Goal: Task Accomplishment & Management: Manage account settings

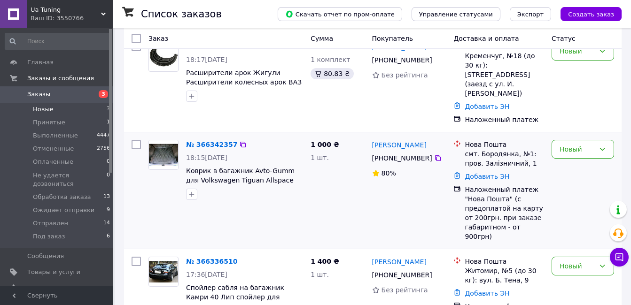
scroll to position [116, 0]
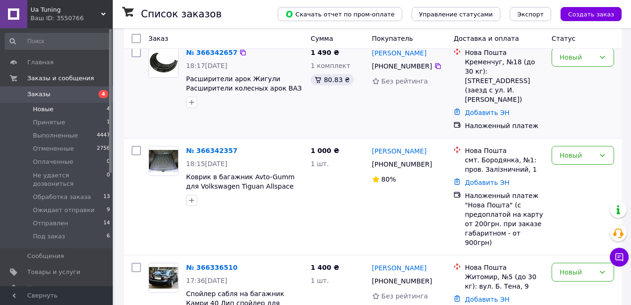
scroll to position [192, 0]
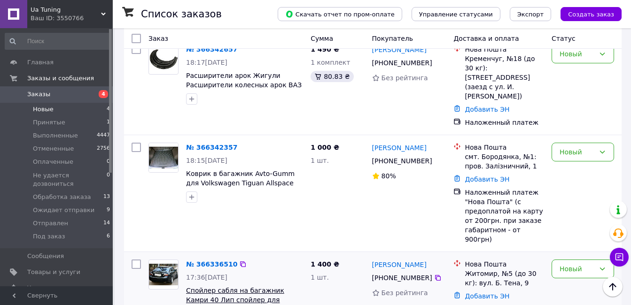
drag, startPoint x: 297, startPoint y: 272, endPoint x: 240, endPoint y: 271, distance: 57.8
click at [240, 286] on span "Спойлер сабля на багажник Камри 40 Лип спойлер для Toyota Camry [PHONE_NUMBER][…" at bounding box center [244, 295] width 117 height 19
copy span "Toyota Camry 40"
click at [211, 261] on link "№ 366336510" at bounding box center [211, 265] width 51 height 8
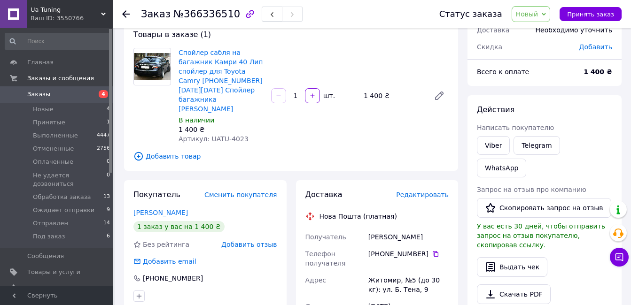
scroll to position [94, 0]
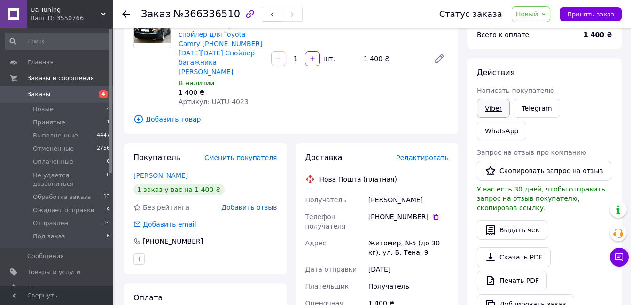
click at [496, 109] on link "Viber" at bounding box center [493, 108] width 33 height 19
drag, startPoint x: 585, startPoint y: 13, endPoint x: 508, endPoint y: 59, distance: 89.4
click at [586, 13] on span "Принять заказ" at bounding box center [590, 14] width 47 height 7
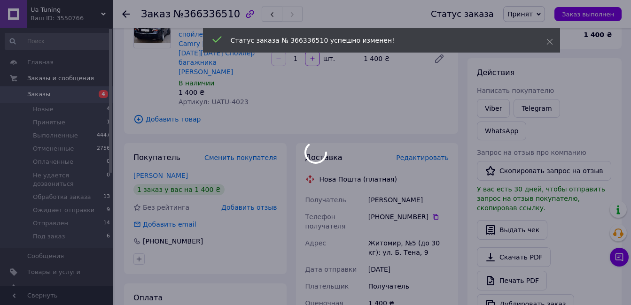
click at [493, 149] on span "Запрос на отзыв про компанию" at bounding box center [531, 153] width 109 height 8
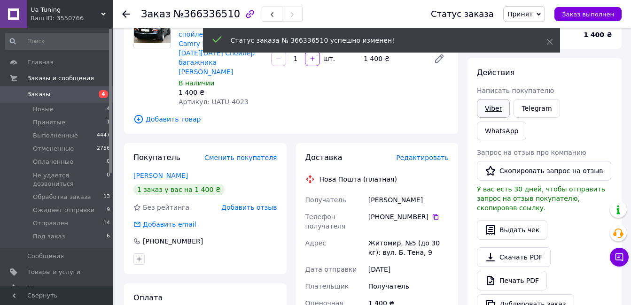
click at [492, 105] on link "Viber" at bounding box center [493, 108] width 33 height 19
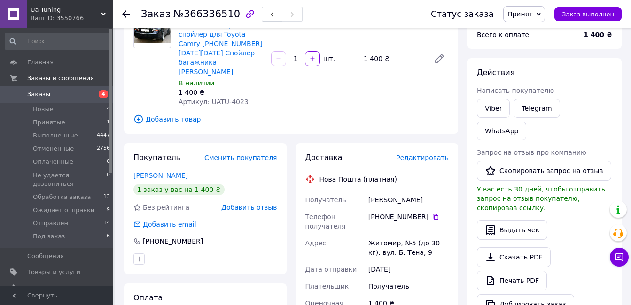
click at [125, 14] on use at bounding box center [126, 14] width 8 height 8
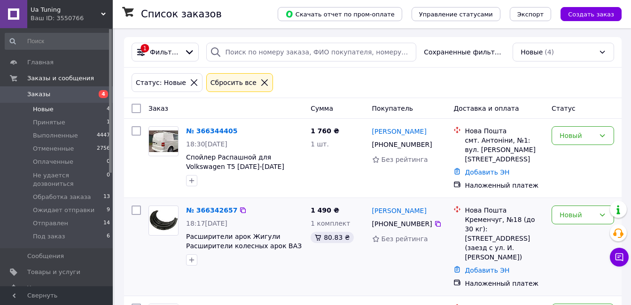
scroll to position [47, 0]
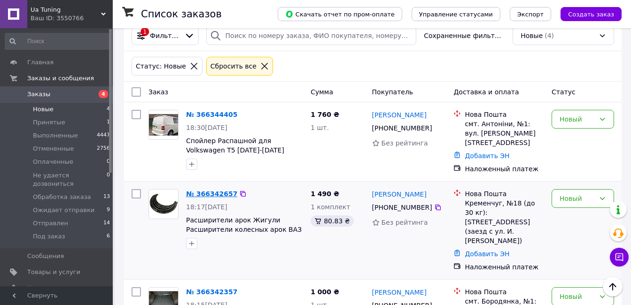
click at [221, 194] on link "№ 366342657" at bounding box center [211, 194] width 51 height 8
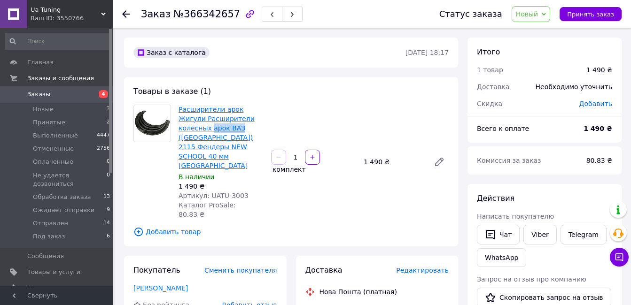
drag, startPoint x: 177, startPoint y: 128, endPoint x: 205, endPoint y: 128, distance: 28.7
click at [205, 128] on div "Расширители арок Жигули Расширители колесных арок ВАЗ (Lada) 2115 Фендеры NEW S…" at bounding box center [221, 162] width 93 height 118
copy link "арок ВАЗ"
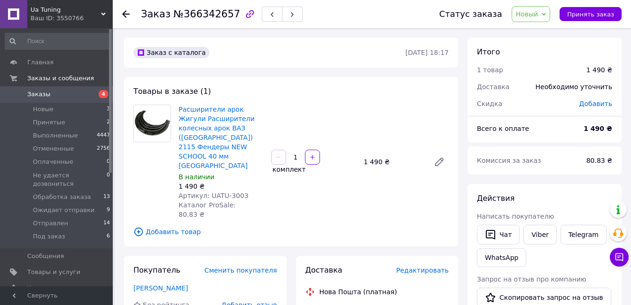
click at [581, 22] on div "Статус заказа Новый Принят Выполнен Отменен Оплаченный Не удается дозвониться О…" at bounding box center [521, 14] width 201 height 28
click at [584, 17] on span "Принять заказ" at bounding box center [590, 14] width 47 height 7
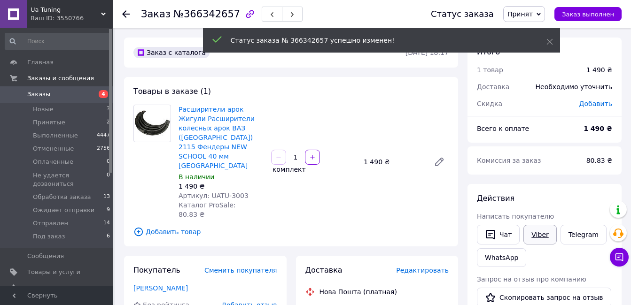
click at [536, 235] on link "Viber" at bounding box center [540, 235] width 33 height 20
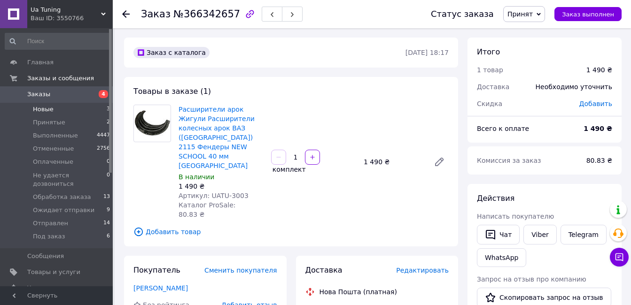
click at [84, 106] on li "Новые 3" at bounding box center [58, 109] width 116 height 13
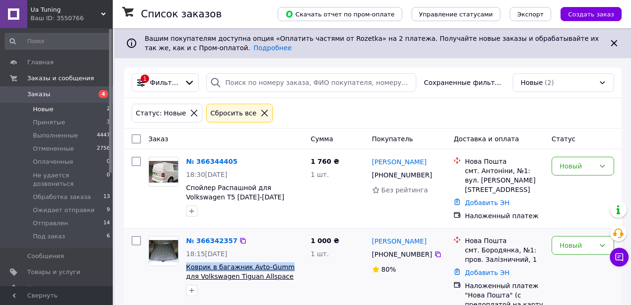
drag, startPoint x: 186, startPoint y: 265, endPoint x: 282, endPoint y: 265, distance: 96.3
click at [282, 265] on div "№ 366342357 18:15, 12.10.2025 Коврик в багажник Avto-Gumm для Volkswagen Tiguan…" at bounding box center [244, 267] width 125 height 68
copy span "Коврик в багажник Avto-Gumm"
click at [570, 241] on div "Новый" at bounding box center [577, 246] width 35 height 10
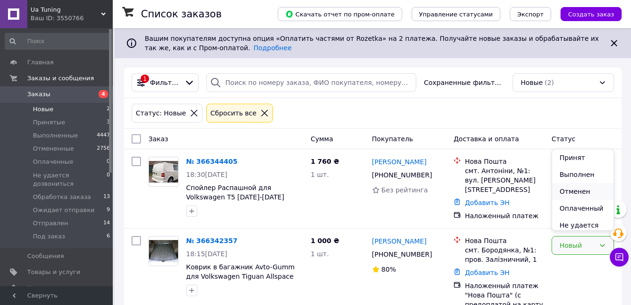
click at [571, 194] on li "Отменен" at bounding box center [583, 191] width 62 height 17
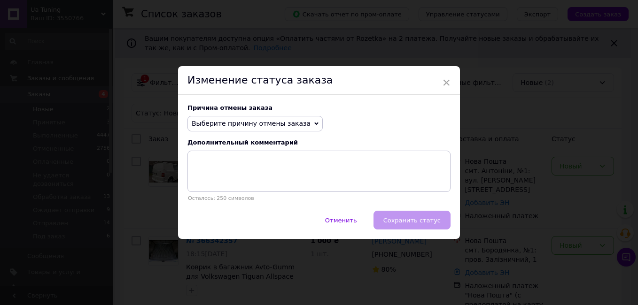
click at [241, 133] on div "Причина отмены заказа Выберите причину отмены заказа Нет в наличии Нет разновид…" at bounding box center [319, 153] width 282 height 117
click at [242, 126] on span "Выберите причину отмены заказа" at bounding box center [251, 124] width 119 height 8
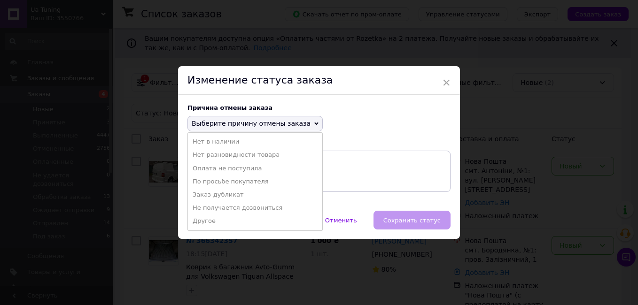
drag, startPoint x: 229, startPoint y: 184, endPoint x: 349, endPoint y: 208, distance: 122.7
click at [229, 185] on li "По просьбе покупателя" at bounding box center [255, 181] width 134 height 13
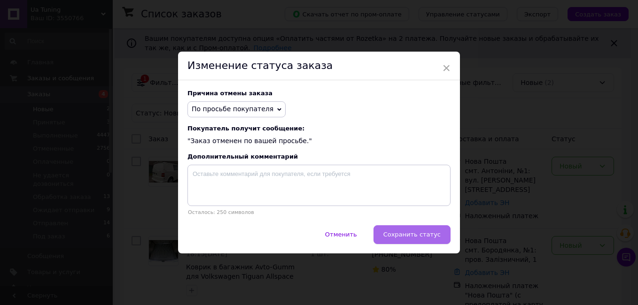
click at [400, 235] on span "Сохранить статус" at bounding box center [411, 234] width 57 height 7
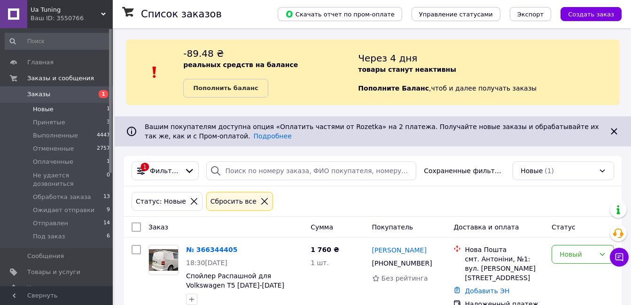
scroll to position [17, 0]
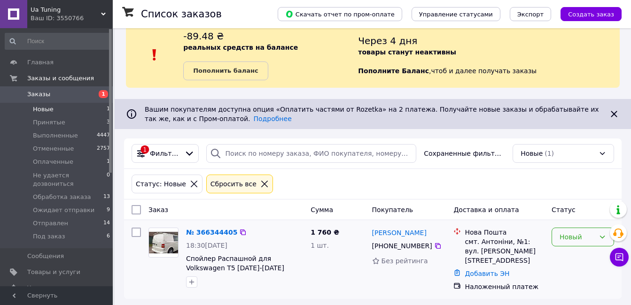
click at [574, 241] on div "Новый" at bounding box center [577, 237] width 35 height 10
click at [562, 185] on li "Отменен" at bounding box center [583, 187] width 62 height 17
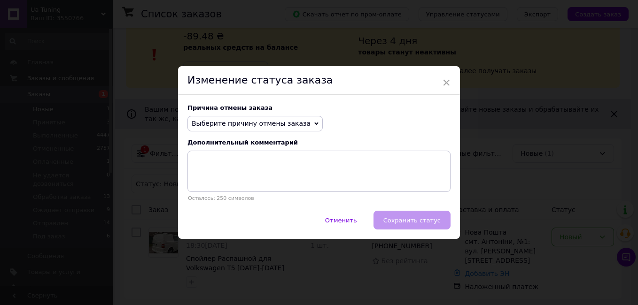
click at [232, 125] on span "Выберите причину отмены заказа" at bounding box center [251, 124] width 119 height 8
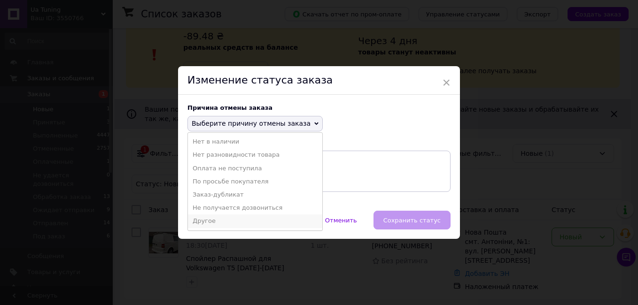
click at [212, 219] on li "Другое" at bounding box center [255, 221] width 134 height 13
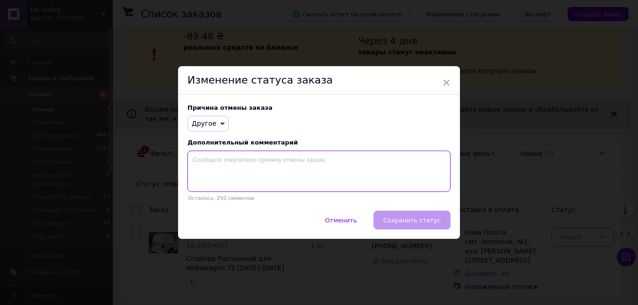
paste textarea "Покупець , не читає опис товару, що товар пiд фарбування , в описi товара все в…"
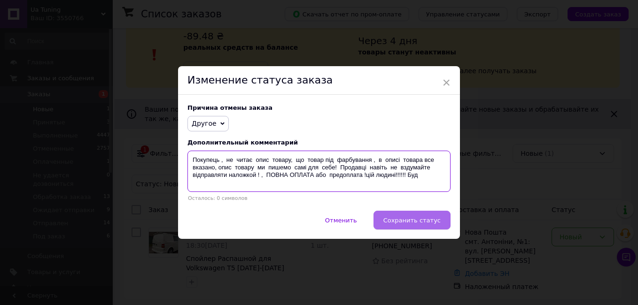
type textarea "Покупець , не читає опис товару, що товар пiд фарбування , в описi товара все в…"
click at [409, 222] on span "Сохранить статус" at bounding box center [411, 220] width 57 height 7
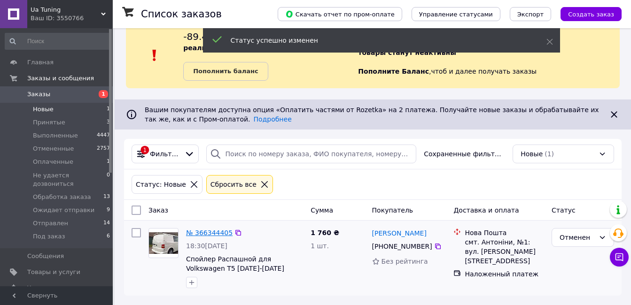
click at [203, 233] on link "№ 366344405" at bounding box center [209, 233] width 47 height 8
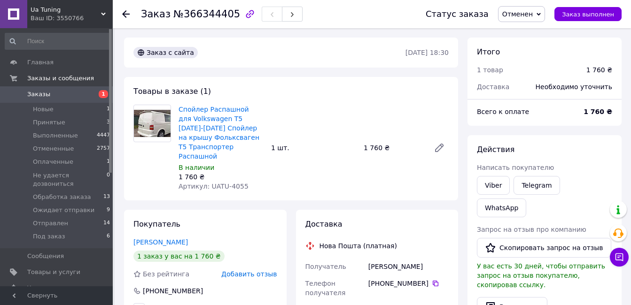
click at [253, 271] on span "Добавить отзыв" at bounding box center [248, 275] width 55 height 8
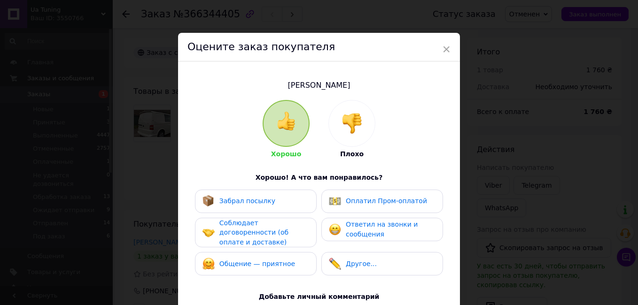
click at [345, 129] on img at bounding box center [352, 123] width 21 height 21
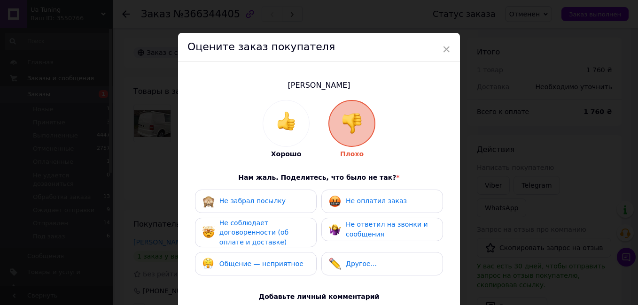
click at [280, 219] on div "Не соблюдает договоренности (об оплате и доставке)" at bounding box center [263, 233] width 89 height 29
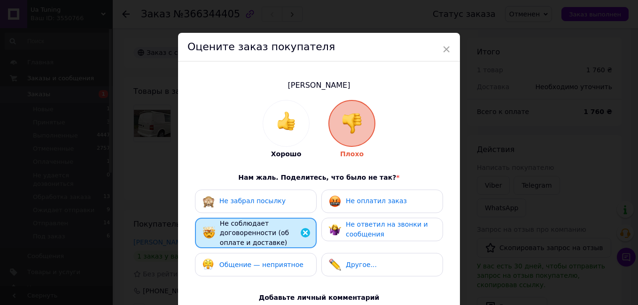
click at [297, 263] on div "Общение — неприятное" at bounding box center [256, 265] width 107 height 12
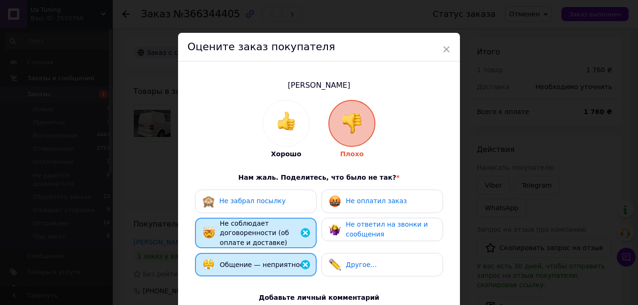
click at [363, 205] on span "Не оплатил заказ" at bounding box center [376, 201] width 61 height 8
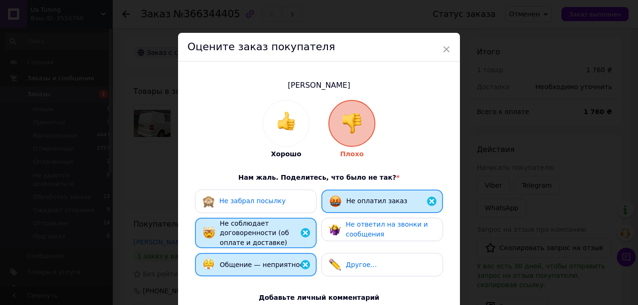
click at [356, 234] on span "Не ответил на звонки и сообщения" at bounding box center [387, 229] width 82 height 17
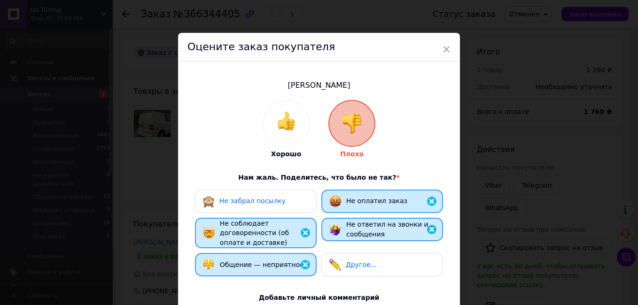
click at [357, 261] on span "Другое..." at bounding box center [361, 265] width 31 height 8
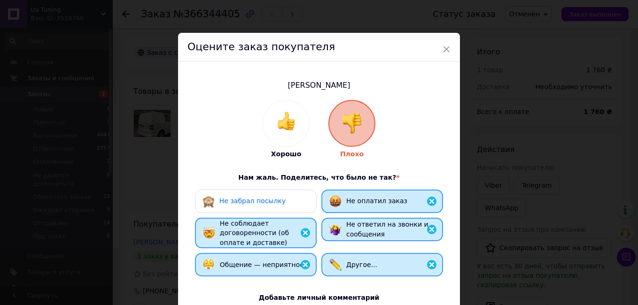
click at [361, 204] on span "Не оплатил заказ" at bounding box center [376, 201] width 61 height 8
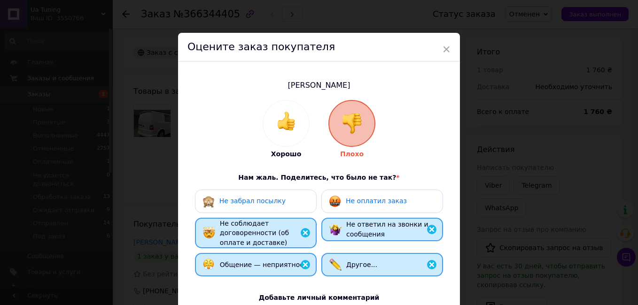
drag, startPoint x: 360, startPoint y: 228, endPoint x: 351, endPoint y: 266, distance: 38.6
click at [360, 229] on div "Не ответил на звонки и сообщения" at bounding box center [390, 229] width 89 height 19
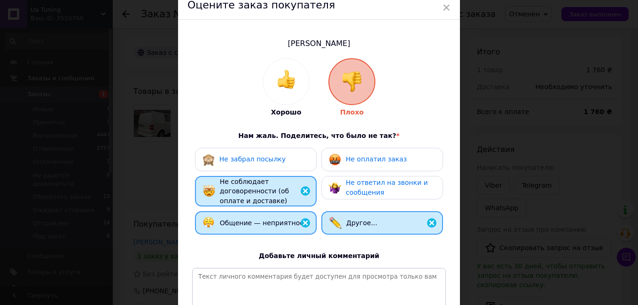
scroll to position [94, 0]
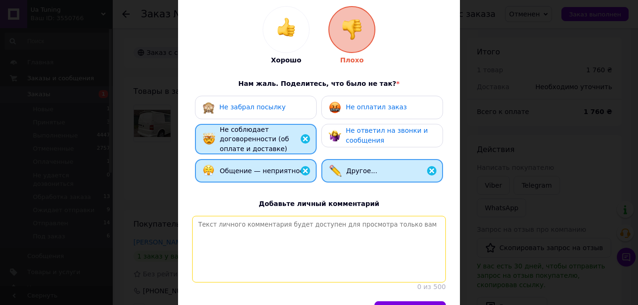
paste textarea "Покупець , не читає опис товару, що товар пiд фарбування , в описi товара все в…"
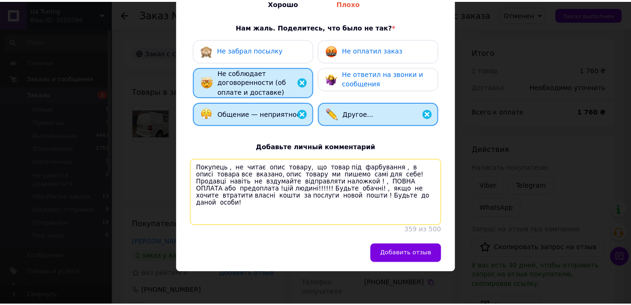
scroll to position [157, 0]
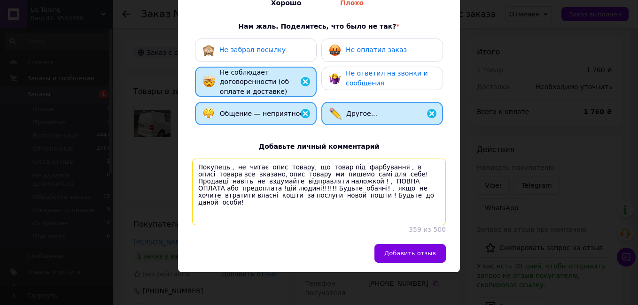
type textarea "Покупець , не читає опис товару, що товар пiд фарбування , в описi товара все в…"
click at [414, 263] on div "Добавить отзыв" at bounding box center [319, 258] width 282 height 28
click at [429, 247] on button "Добавить отзыв" at bounding box center [410, 253] width 71 height 19
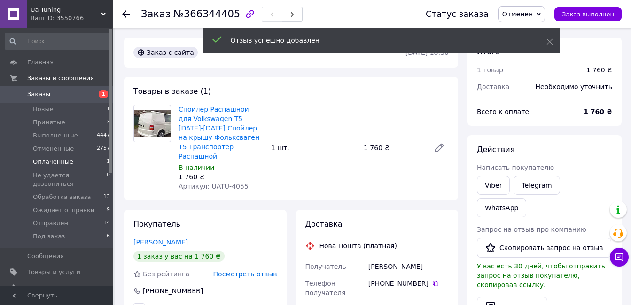
click at [63, 157] on li "Оплаченные 1" at bounding box center [58, 162] width 116 height 13
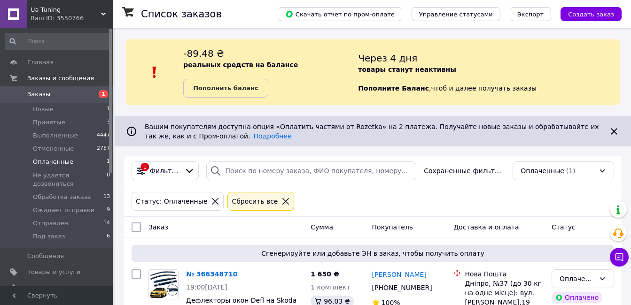
scroll to position [46, 0]
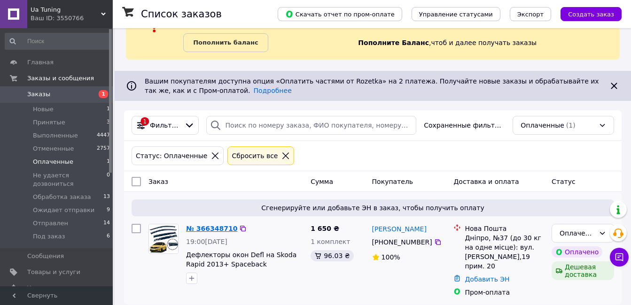
click at [206, 230] on link "№ 366348710" at bounding box center [211, 229] width 51 height 8
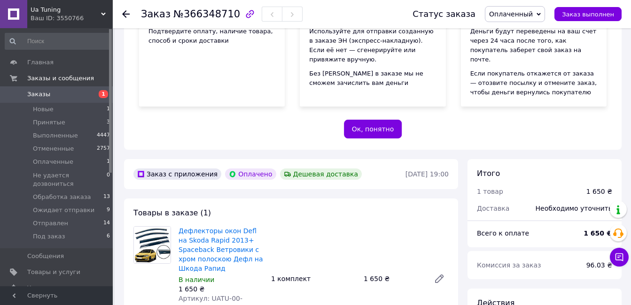
scroll to position [234, 0]
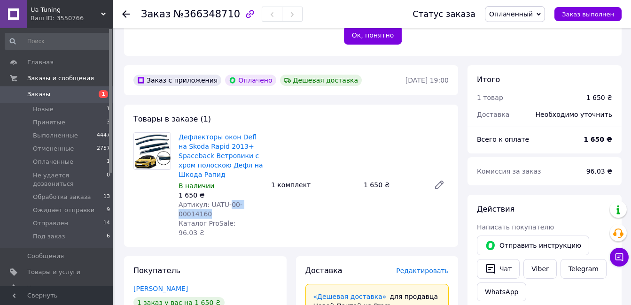
drag, startPoint x: 268, startPoint y: 194, endPoint x: 227, endPoint y: 194, distance: 41.4
click at [227, 194] on div "Дефлекторы окон Defl на Skoda Rapid 2013+ Spaceback Ветровики с хром полоскою Д…" at bounding box center [314, 185] width 278 height 109
copy span "00-00014160"
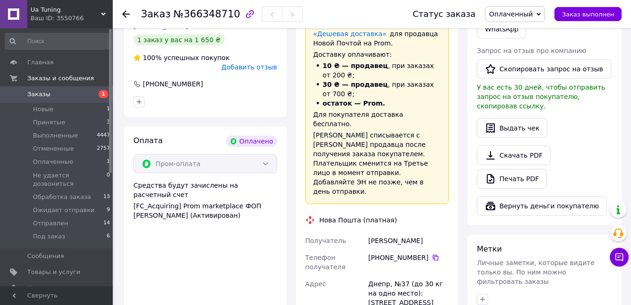
scroll to position [563, 0]
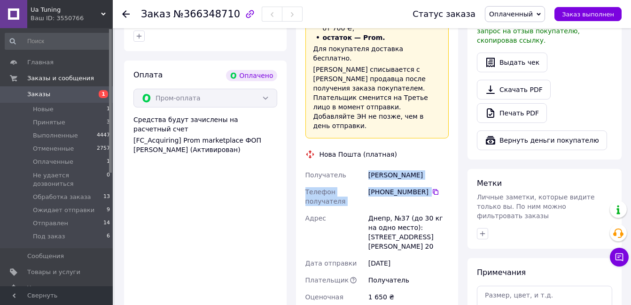
drag, startPoint x: 439, startPoint y: 134, endPoint x: 360, endPoint y: 121, distance: 80.0
click at [360, 167] on div "Получатель Красницкая Екатерина Телефон получателя +380 93 501 89 84   Адрес Дн…" at bounding box center [378, 241] width 148 height 148
copy div "Получатель Красницкая Екатерина Телефон получателя +380 93 501 89 84"
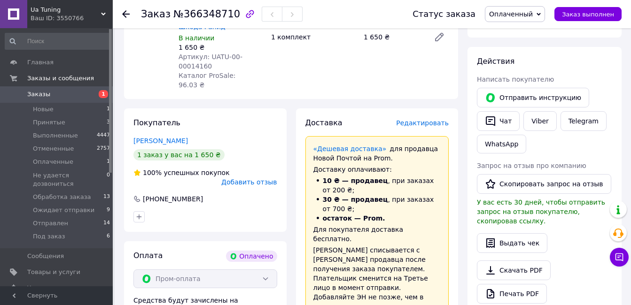
scroll to position [375, 0]
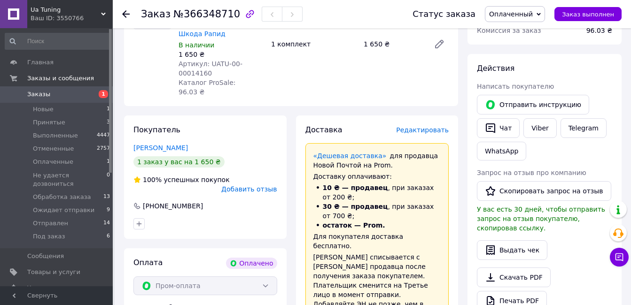
click at [529, 15] on span "Оплаченный" at bounding box center [511, 14] width 44 height 8
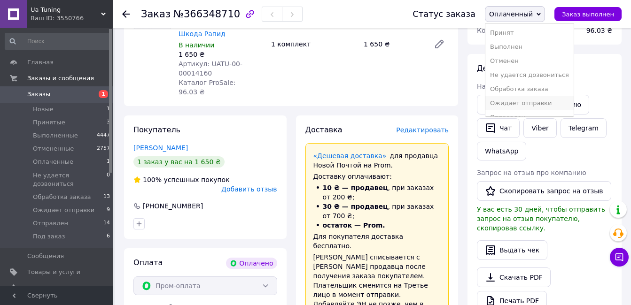
click at [524, 102] on li "Ожидает отправки" at bounding box center [529, 103] width 88 height 14
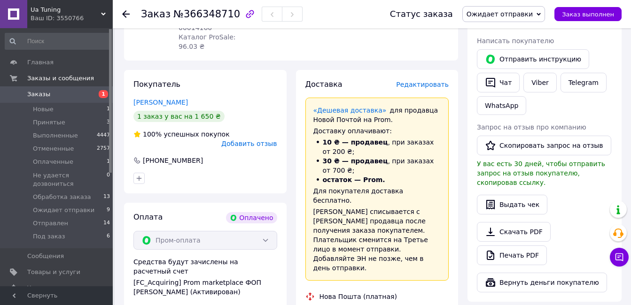
scroll to position [422, 0]
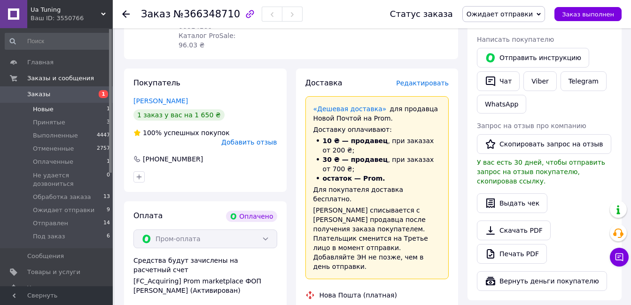
click at [52, 105] on li "Новые 1" at bounding box center [58, 109] width 116 height 13
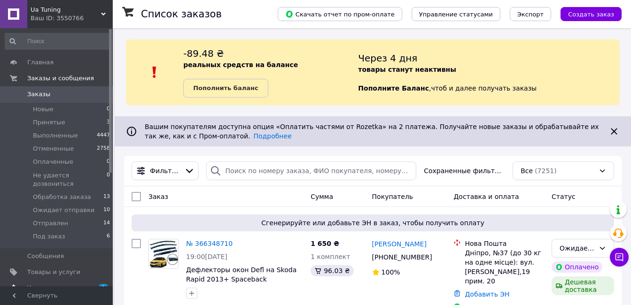
click at [52, 284] on span "Уведомления" at bounding box center [48, 288] width 43 height 8
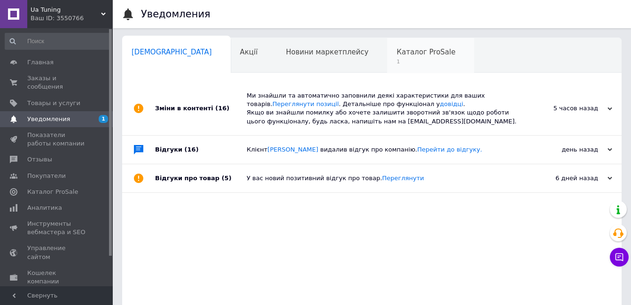
click at [387, 42] on div "Каталог ProSale 1" at bounding box center [430, 56] width 87 height 36
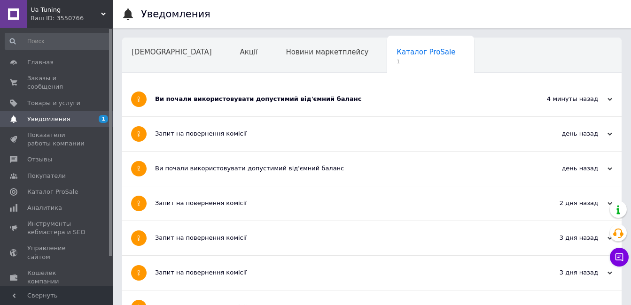
click at [289, 102] on div "Ви почали використовувати допустимий від'ємний баланс" at bounding box center [336, 99] width 363 height 8
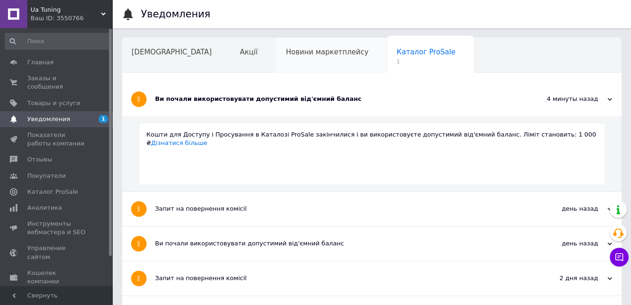
click at [313, 51] on span "Новини маркетплейсу" at bounding box center [327, 52] width 83 height 8
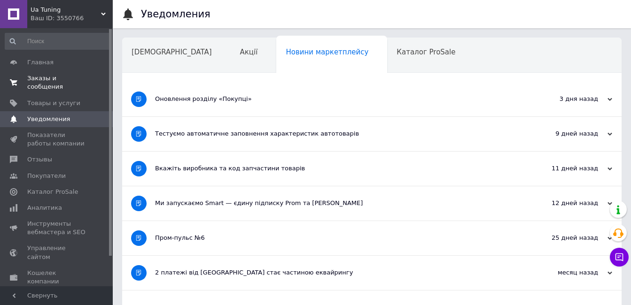
click at [96, 80] on span "0 0" at bounding box center [100, 82] width 26 height 17
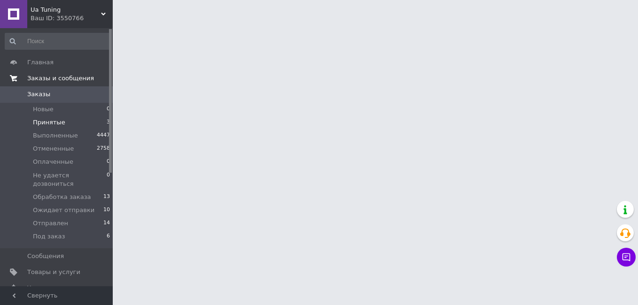
click at [75, 121] on li "Принятые 3" at bounding box center [58, 122] width 116 height 13
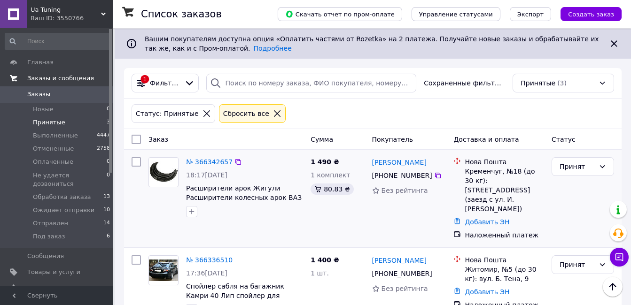
scroll to position [176, 0]
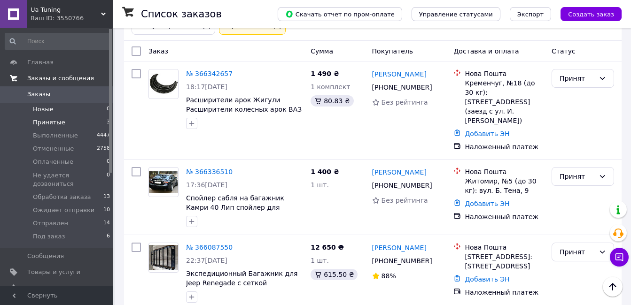
click at [91, 109] on li "Новые 0" at bounding box center [58, 109] width 116 height 13
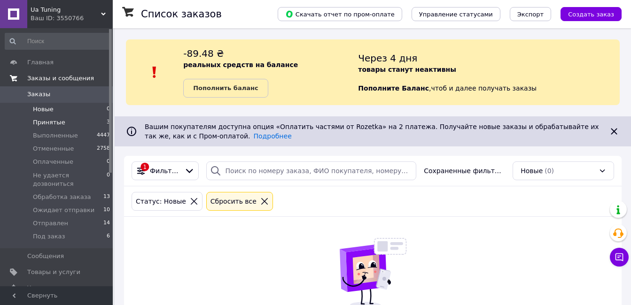
click at [90, 122] on li "Принятые 3" at bounding box center [58, 122] width 116 height 13
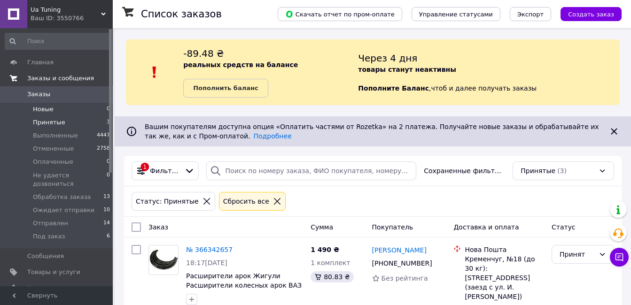
click at [94, 111] on li "Новые 0" at bounding box center [58, 109] width 116 height 13
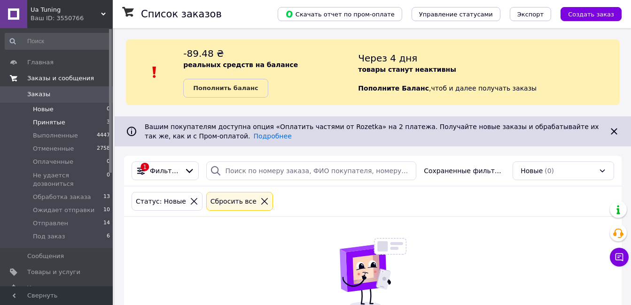
click at [90, 123] on li "Принятые 3" at bounding box center [58, 122] width 116 height 13
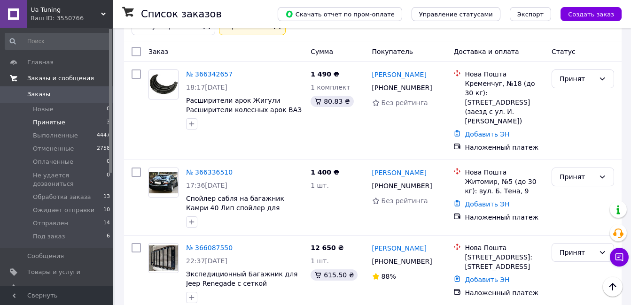
scroll to position [176, 0]
click at [83, 109] on li "Новые 0" at bounding box center [58, 109] width 116 height 13
